Goal: Information Seeking & Learning: Learn about a topic

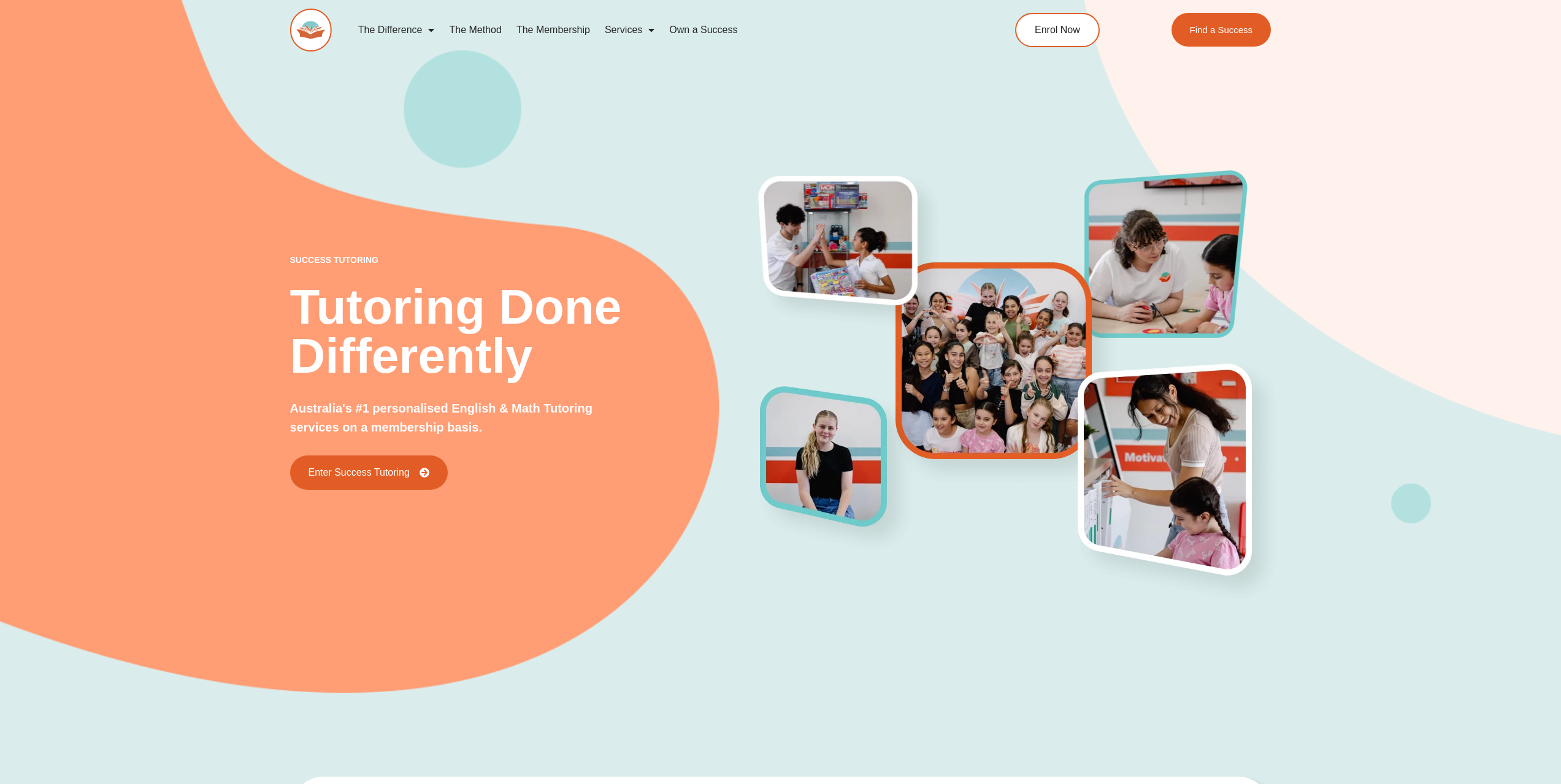
click at [630, 29] on link "Services" at bounding box center [629, 30] width 65 height 28
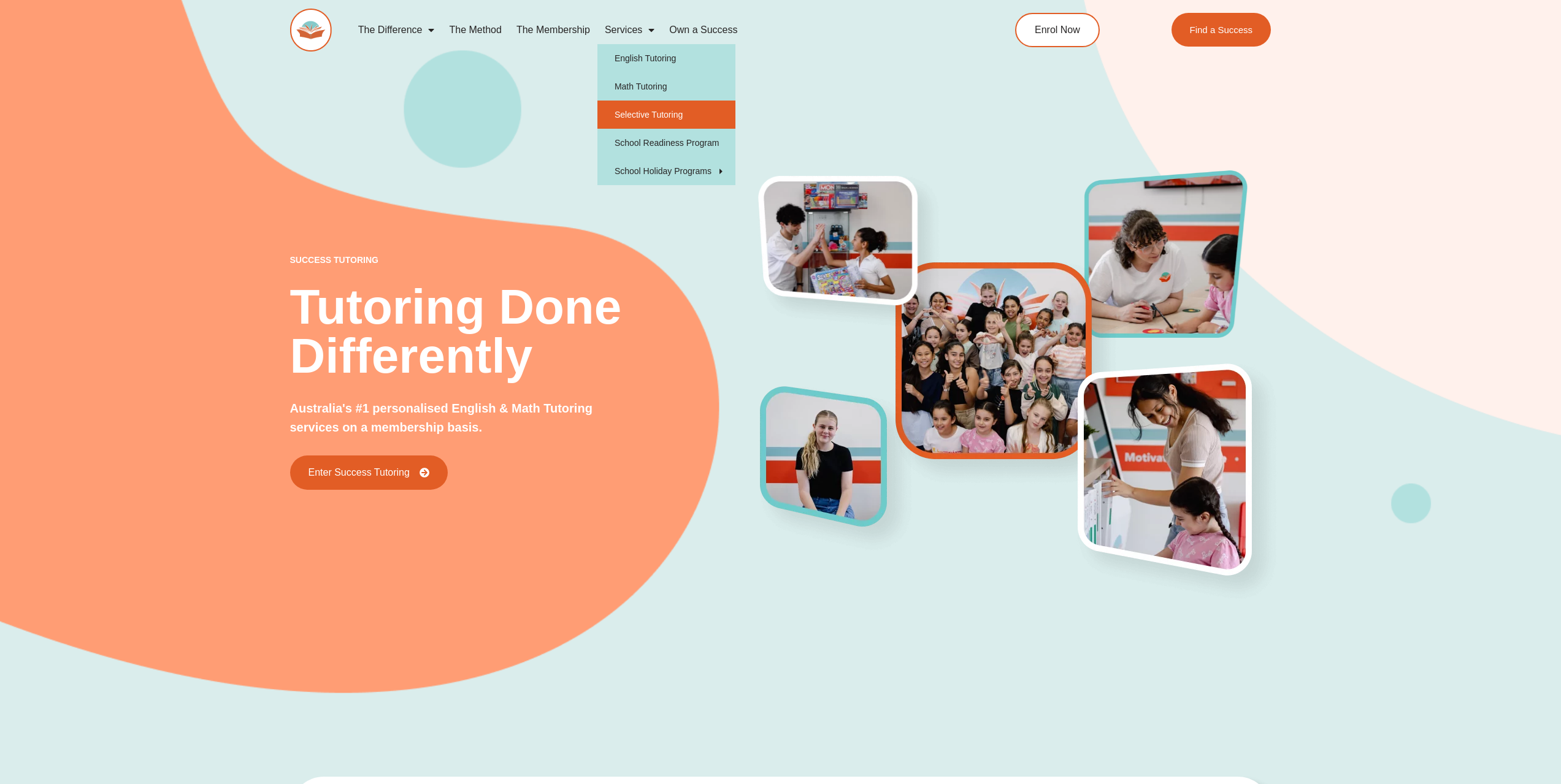
click at [645, 113] on link "Selective Tutoring" at bounding box center [666, 115] width 138 height 28
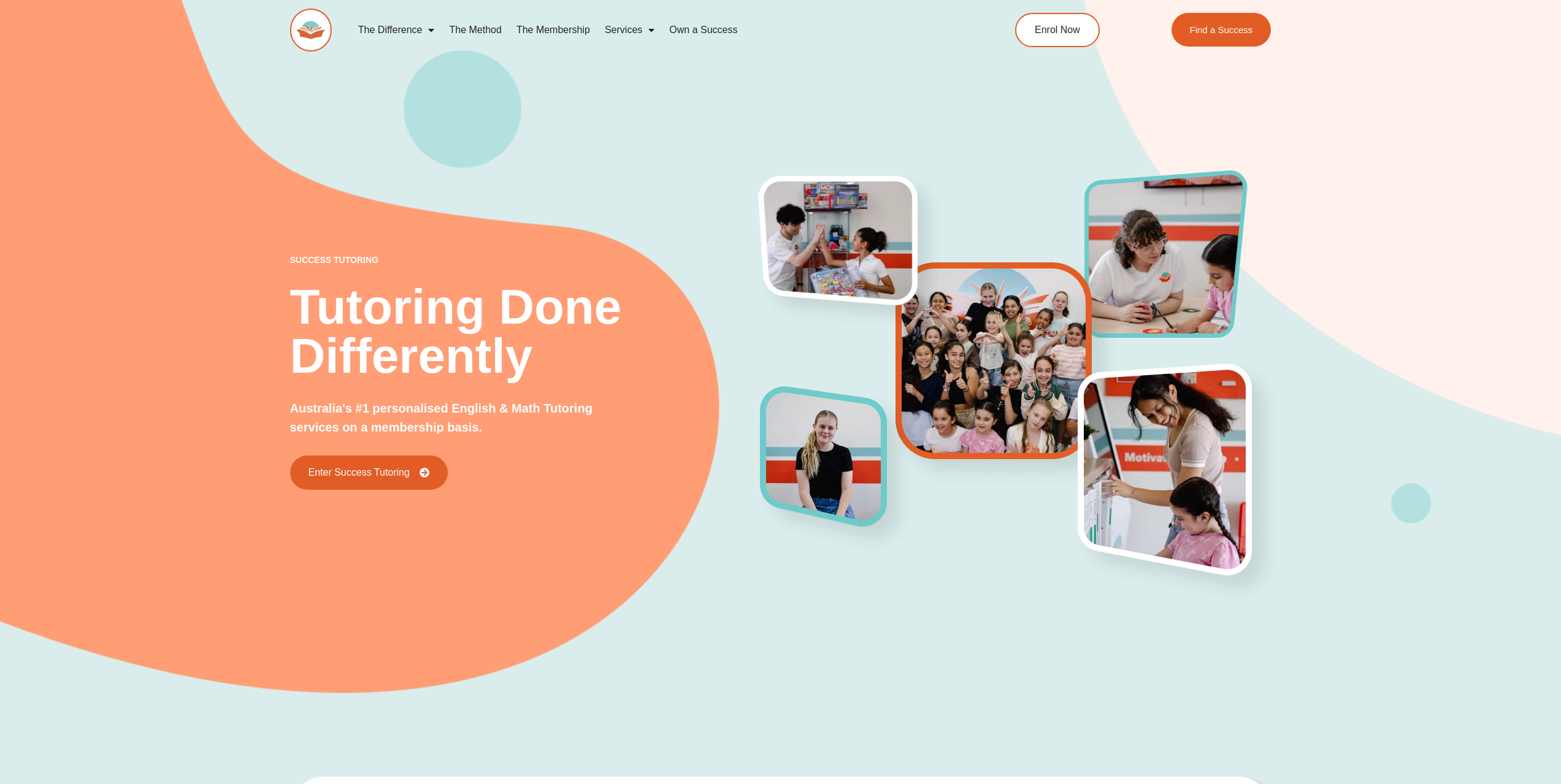
click at [408, 29] on link "The Difference" at bounding box center [397, 30] width 92 height 28
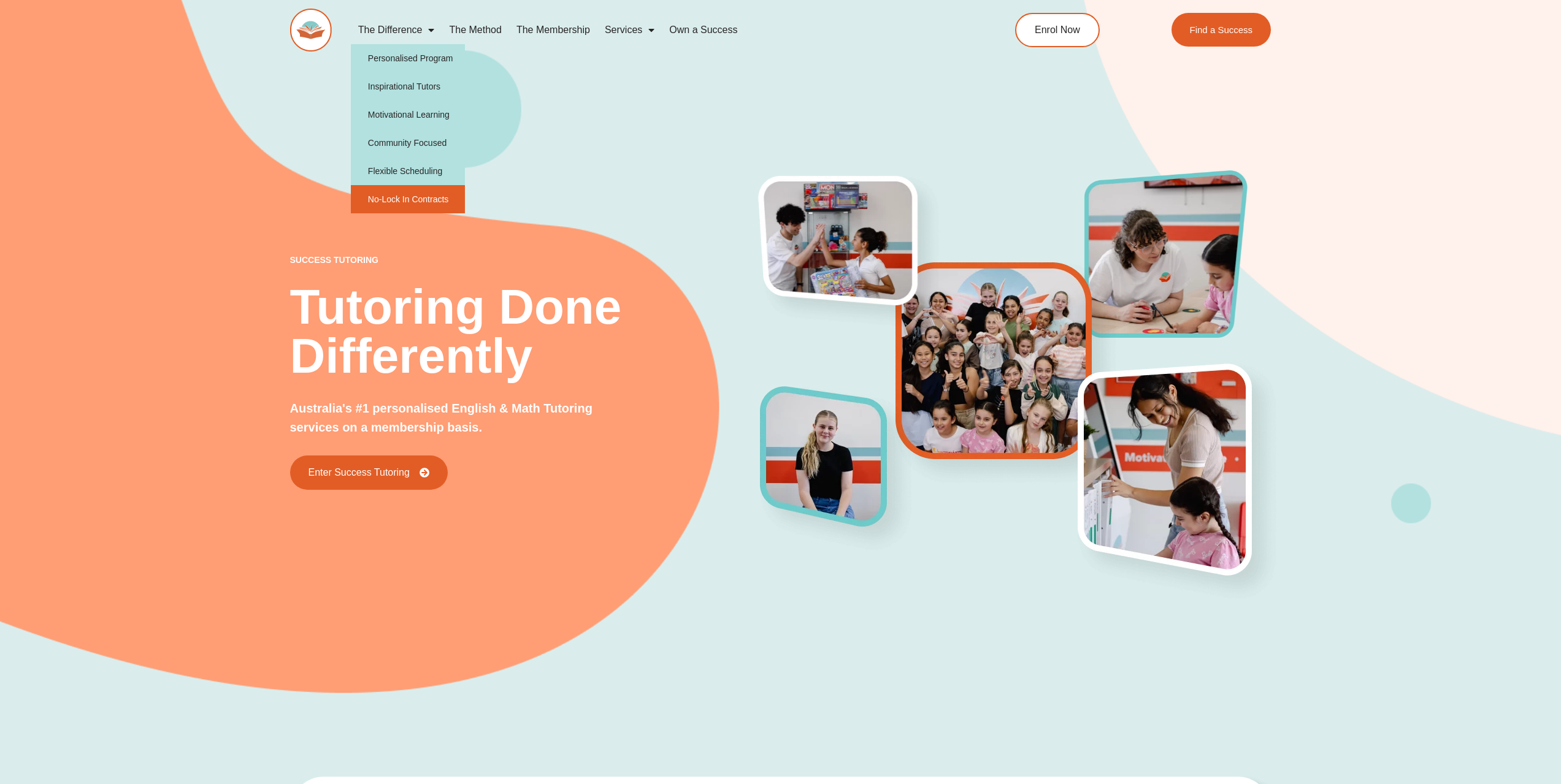
click at [417, 197] on link "No-Lock In Contracts" at bounding box center [408, 199] width 115 height 28
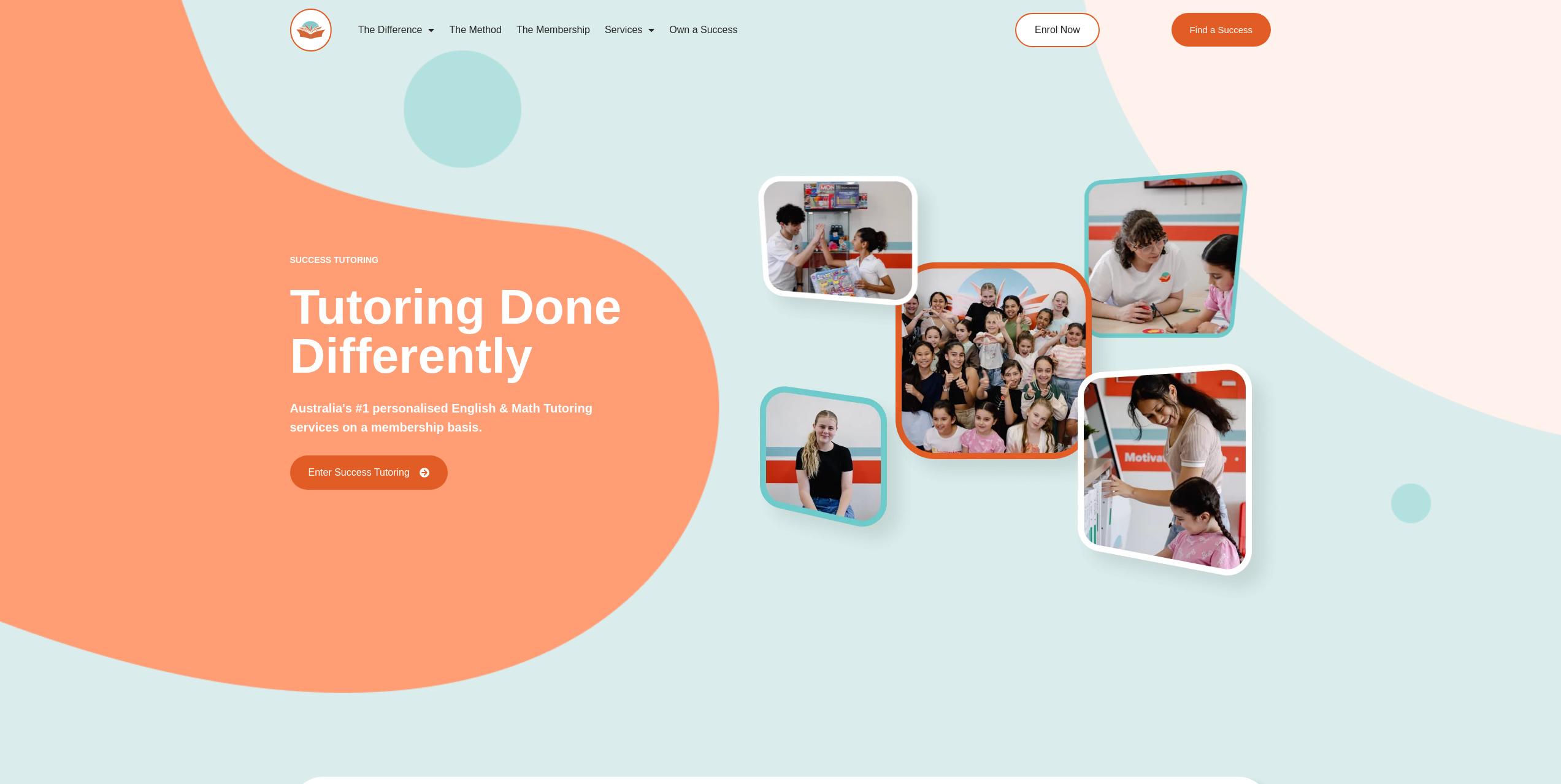
click at [946, 676] on div "success tutoring Tutoring Done Differently Australia's #1 personalised English …" at bounding box center [781, 338] width 982 height 738
click at [695, 28] on link "Own a Success" at bounding box center [703, 30] width 83 height 28
